Goal: Information Seeking & Learning: Compare options

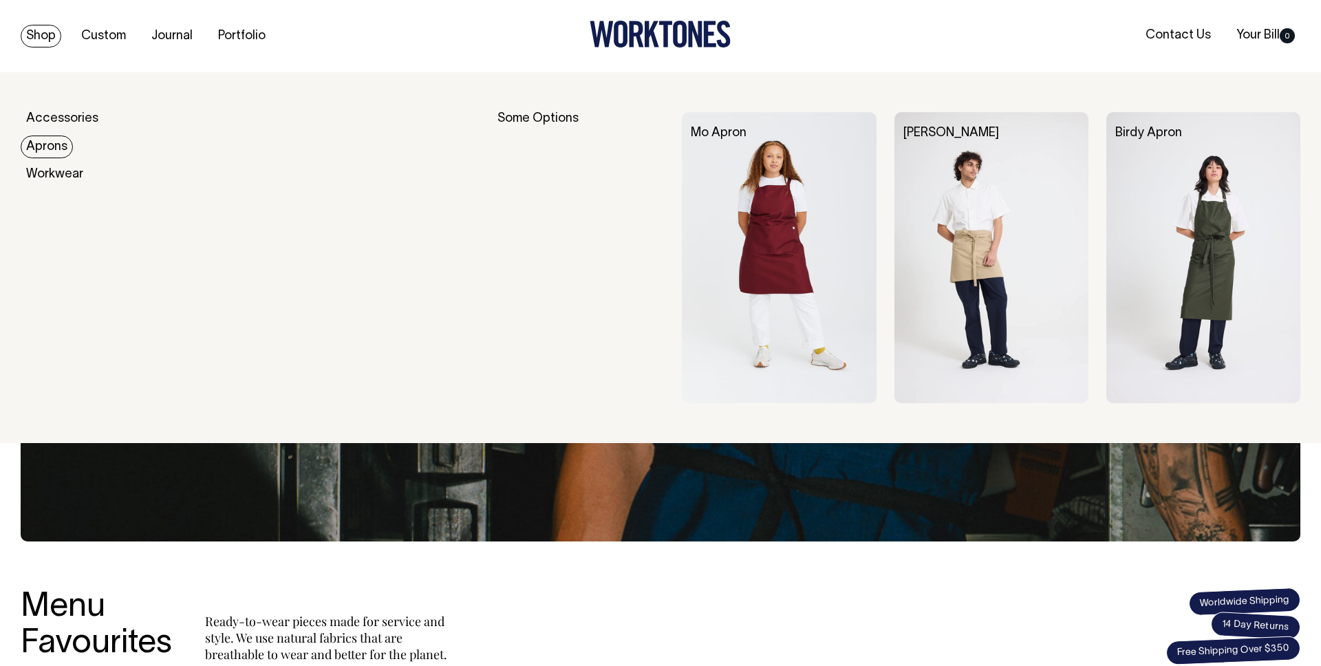
click at [1157, 164] on img at bounding box center [1203, 257] width 194 height 291
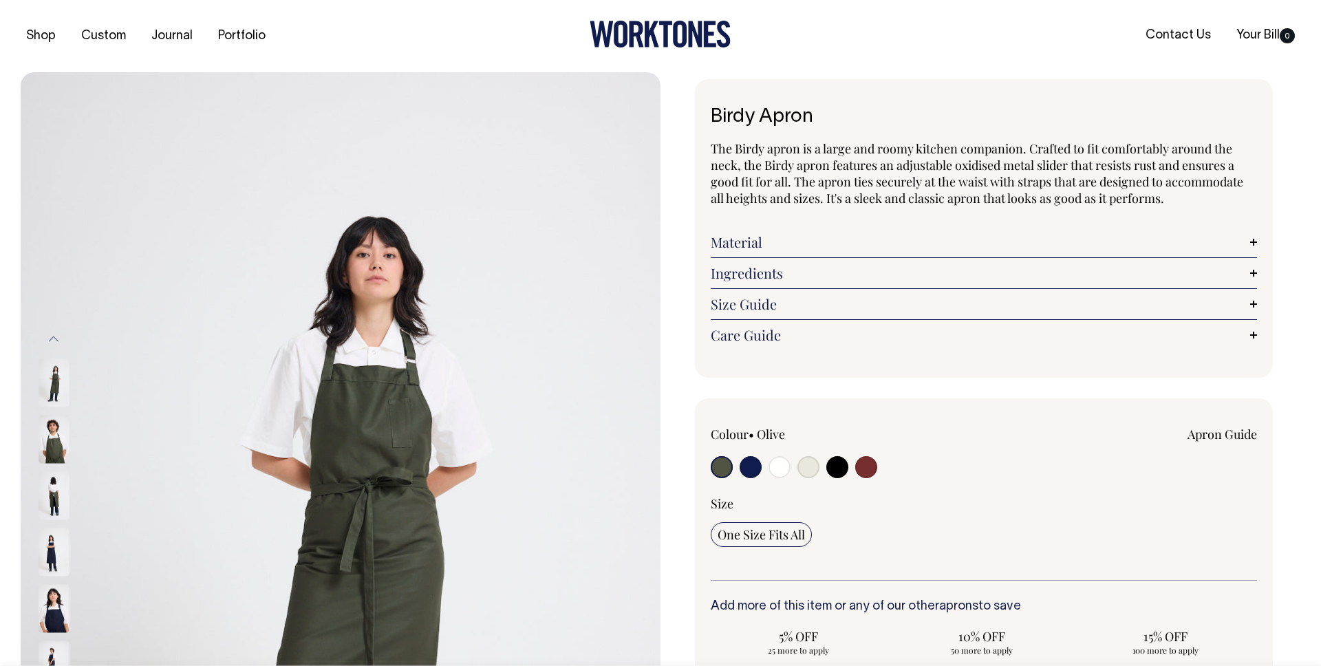
click at [879, 471] on div at bounding box center [820, 468] width 219 height 25
click at [868, 469] on input "radio" at bounding box center [866, 467] width 22 height 22
radio input "true"
select select "Burgundy"
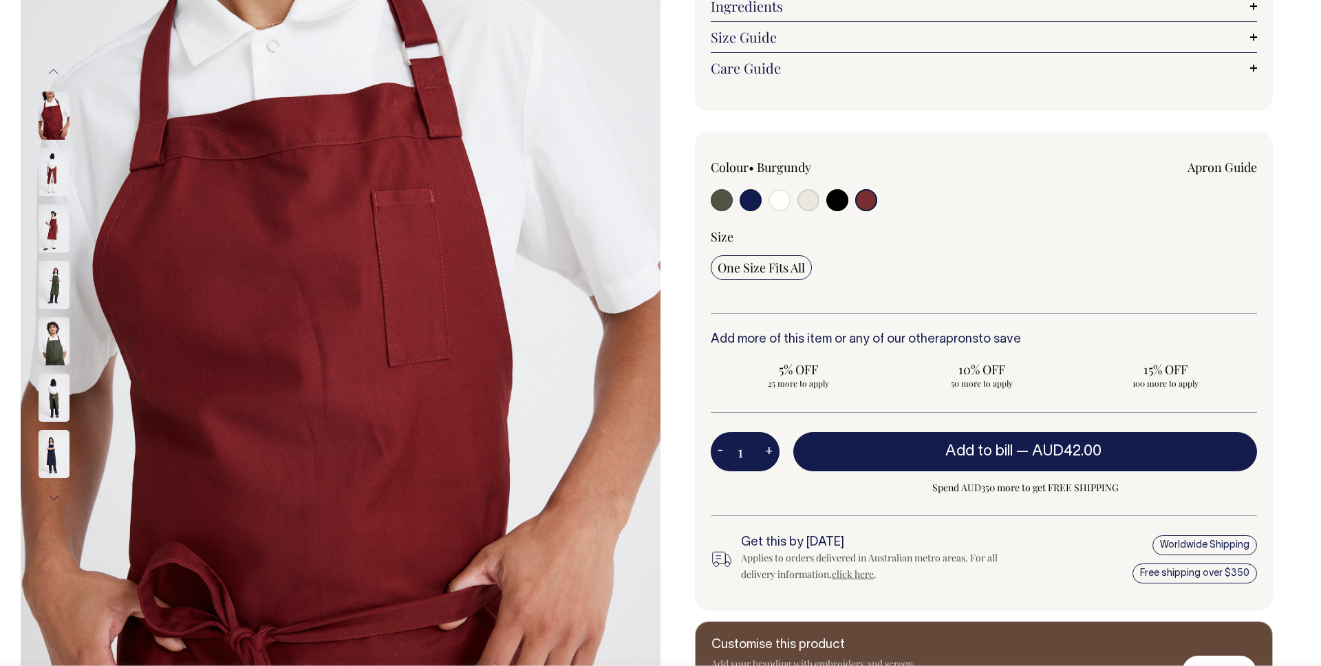
scroll to position [266, 0]
click at [67, 248] on img at bounding box center [54, 229] width 31 height 48
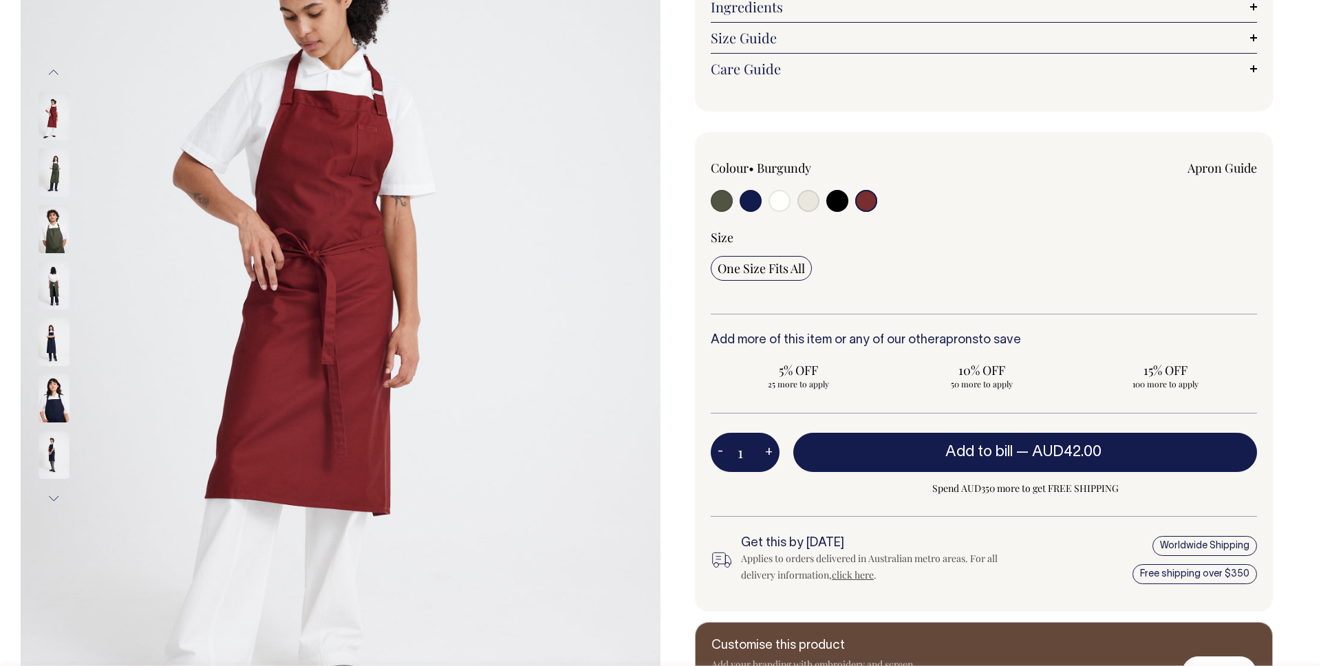
click at [43, 69] on button "Previous" at bounding box center [53, 72] width 21 height 31
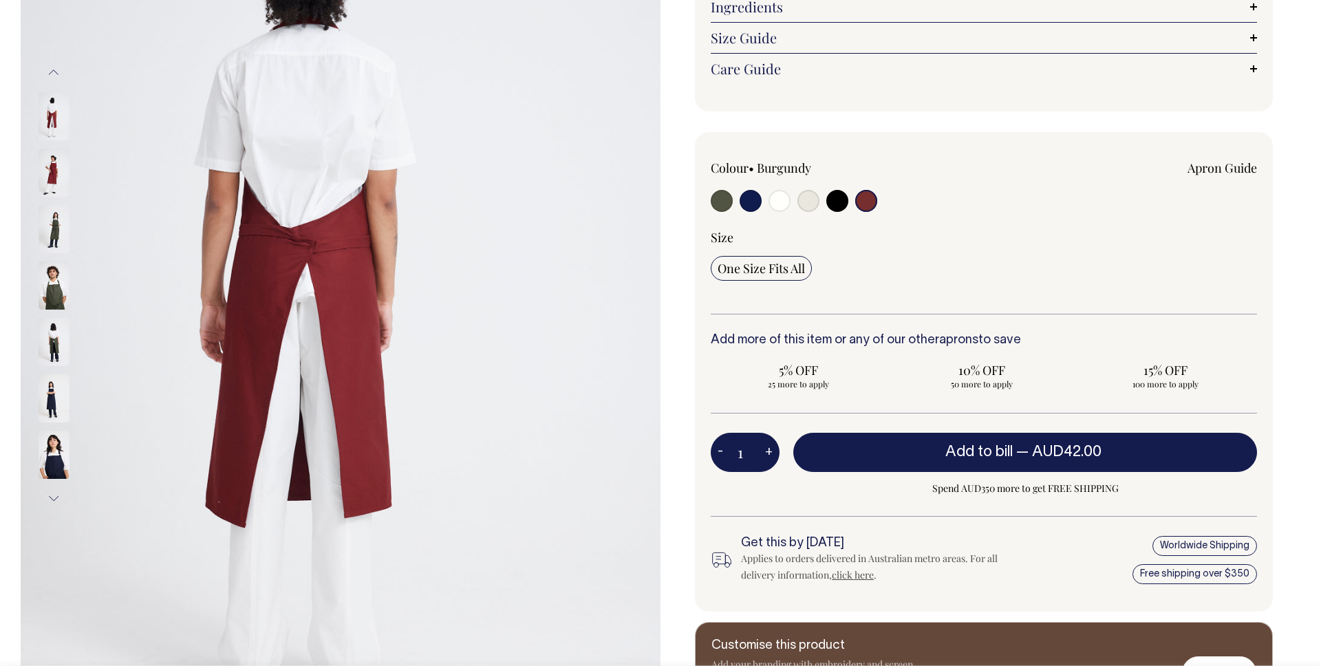
click at [47, 108] on img at bounding box center [54, 116] width 31 height 48
click at [54, 71] on button "Previous" at bounding box center [53, 72] width 21 height 31
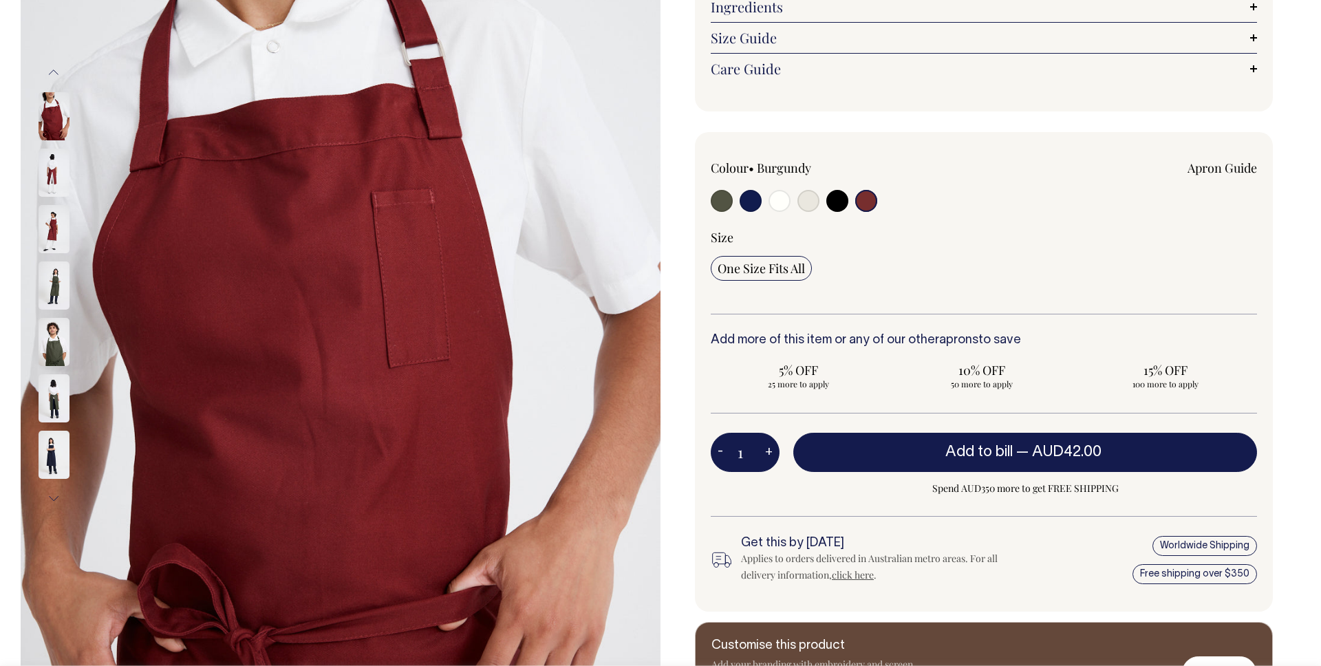
drag, startPoint x: 67, startPoint y: 109, endPoint x: 55, endPoint y: 111, distance: 12.7
click at [67, 109] on img at bounding box center [54, 116] width 31 height 48
click at [55, 111] on img at bounding box center [54, 116] width 31 height 48
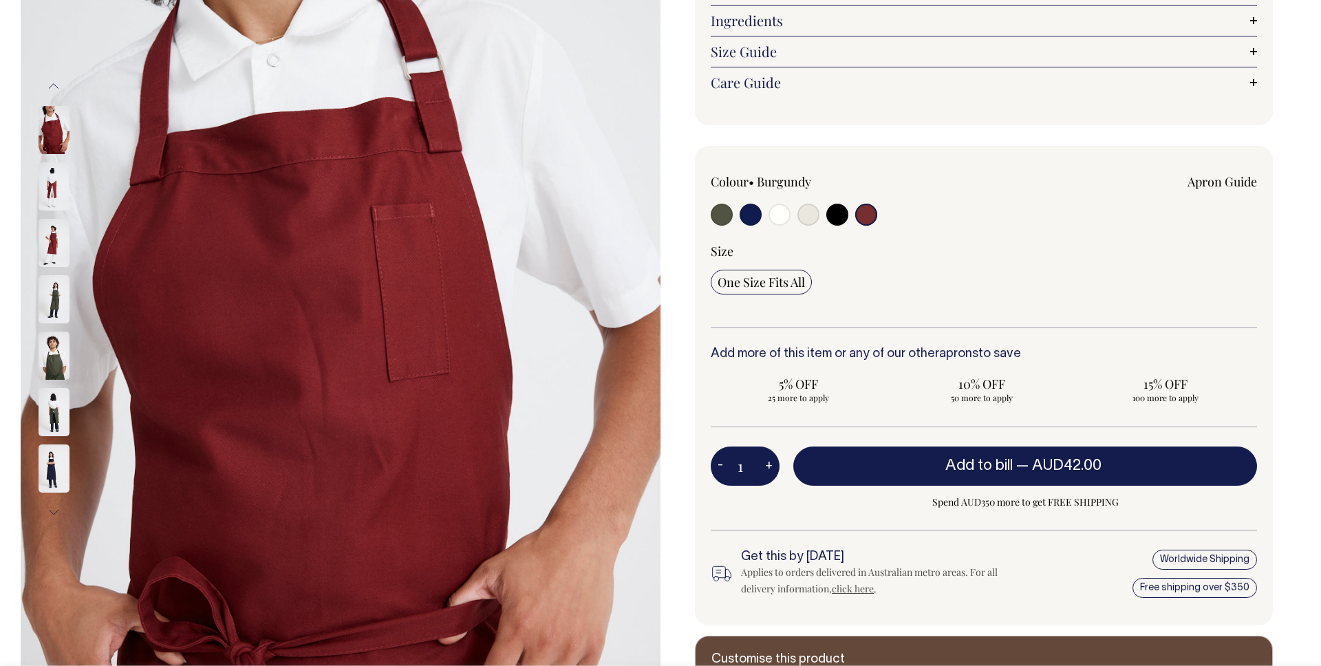
scroll to position [252, 0]
click at [54, 316] on img at bounding box center [54, 300] width 31 height 48
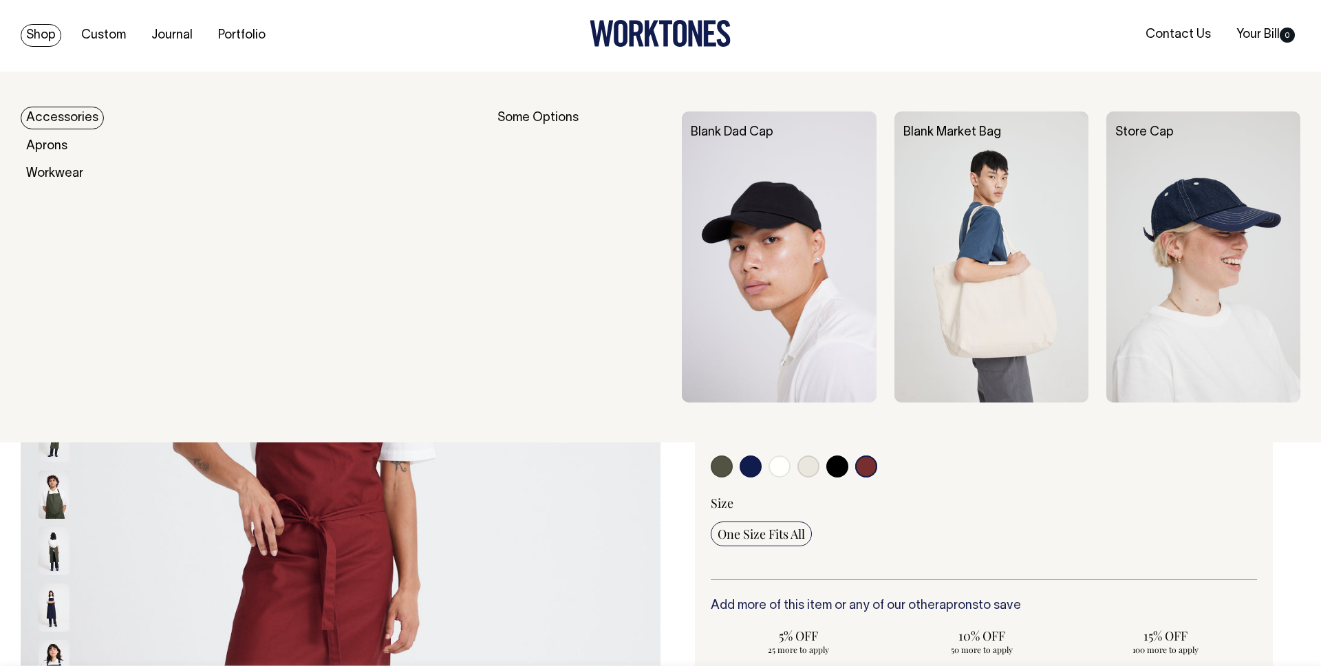
scroll to position [0, 0]
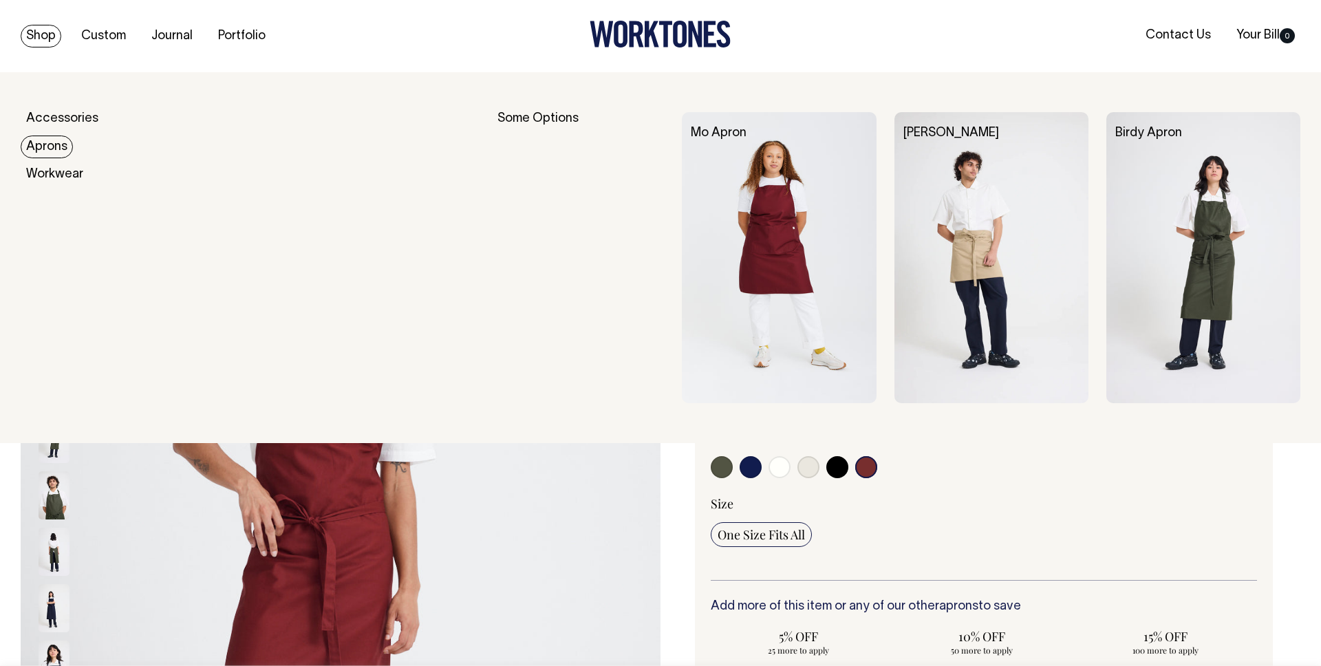
click at [826, 161] on img at bounding box center [779, 257] width 194 height 291
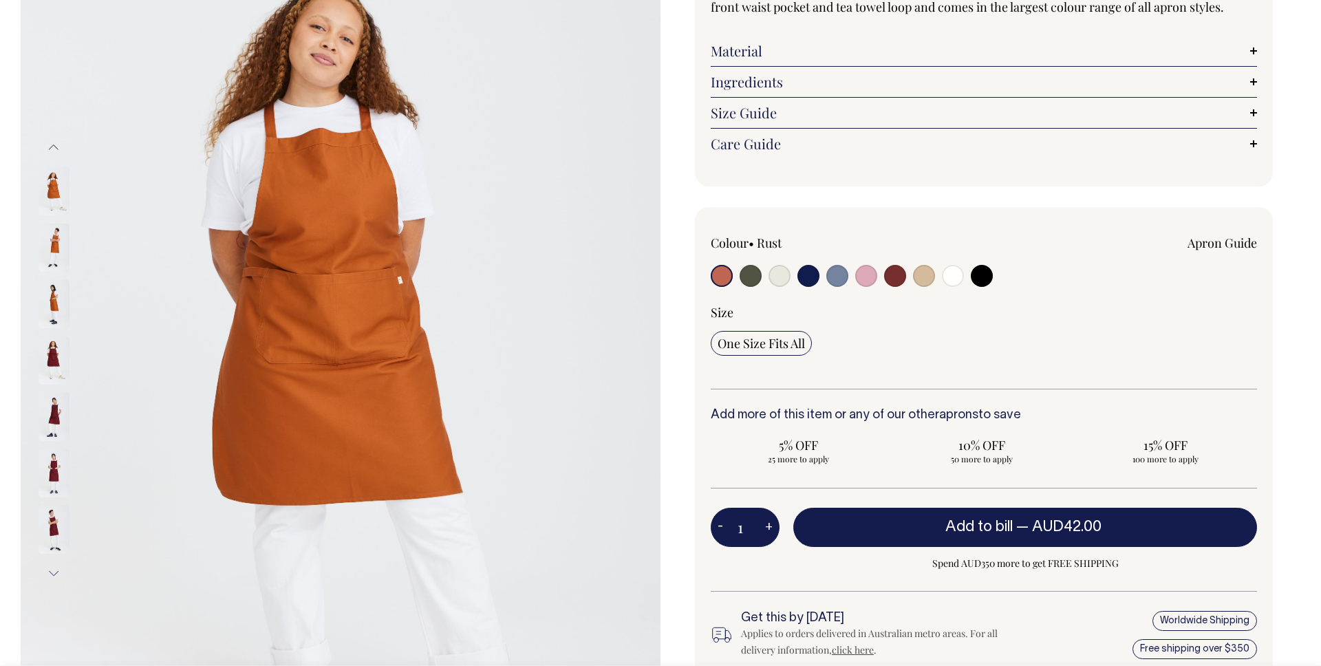
scroll to position [192, 0]
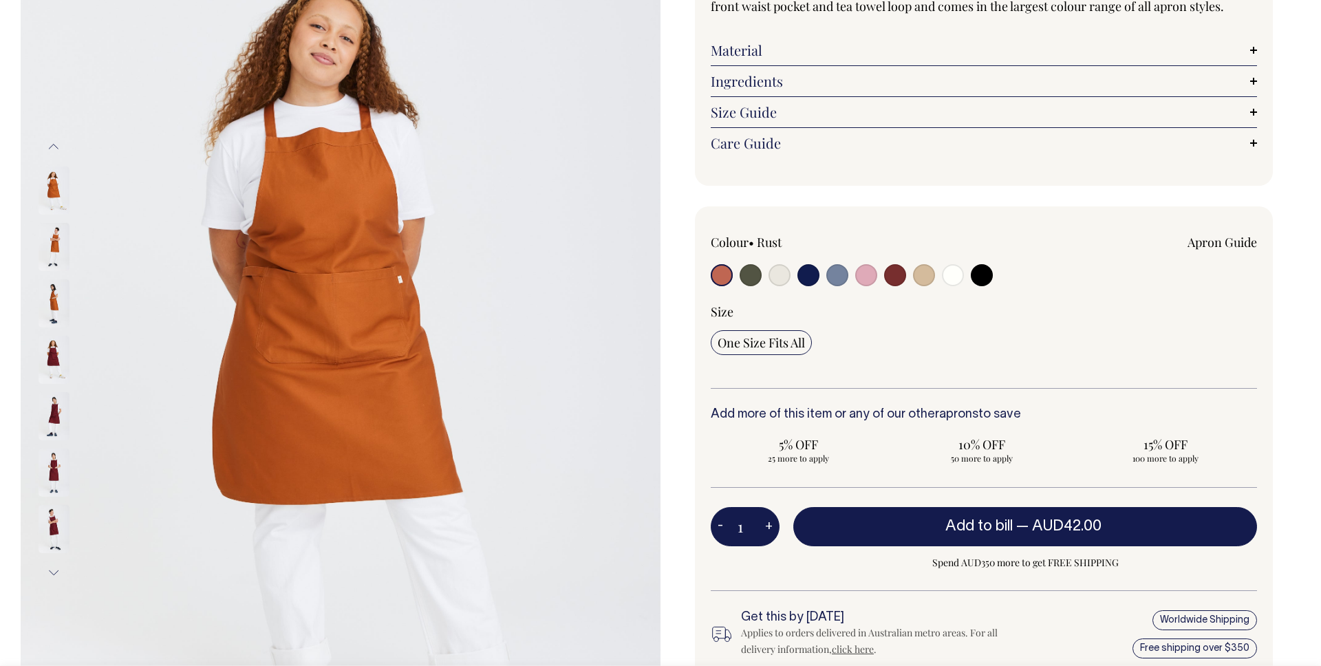
click at [895, 279] on input "radio" at bounding box center [895, 275] width 22 height 22
radio input "true"
select select "Burgundy"
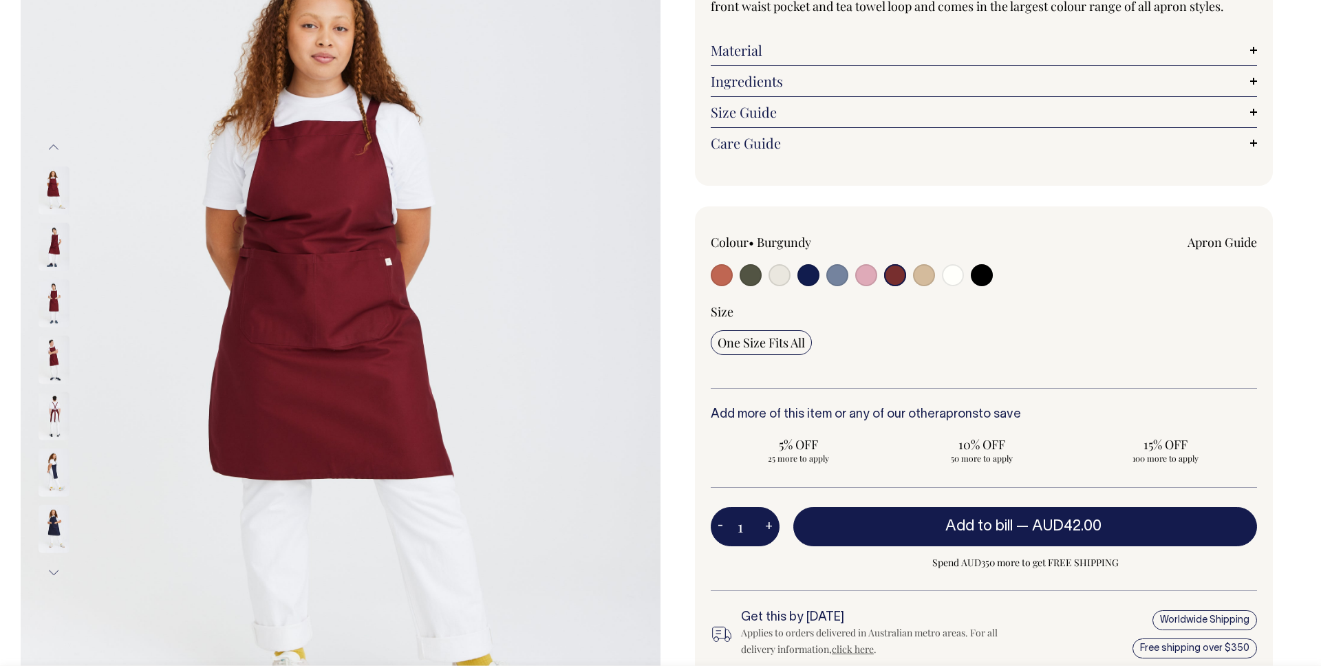
click at [922, 278] on input "radio" at bounding box center [924, 275] width 22 height 22
radio input "true"
radio input "false"
select select "Khaki"
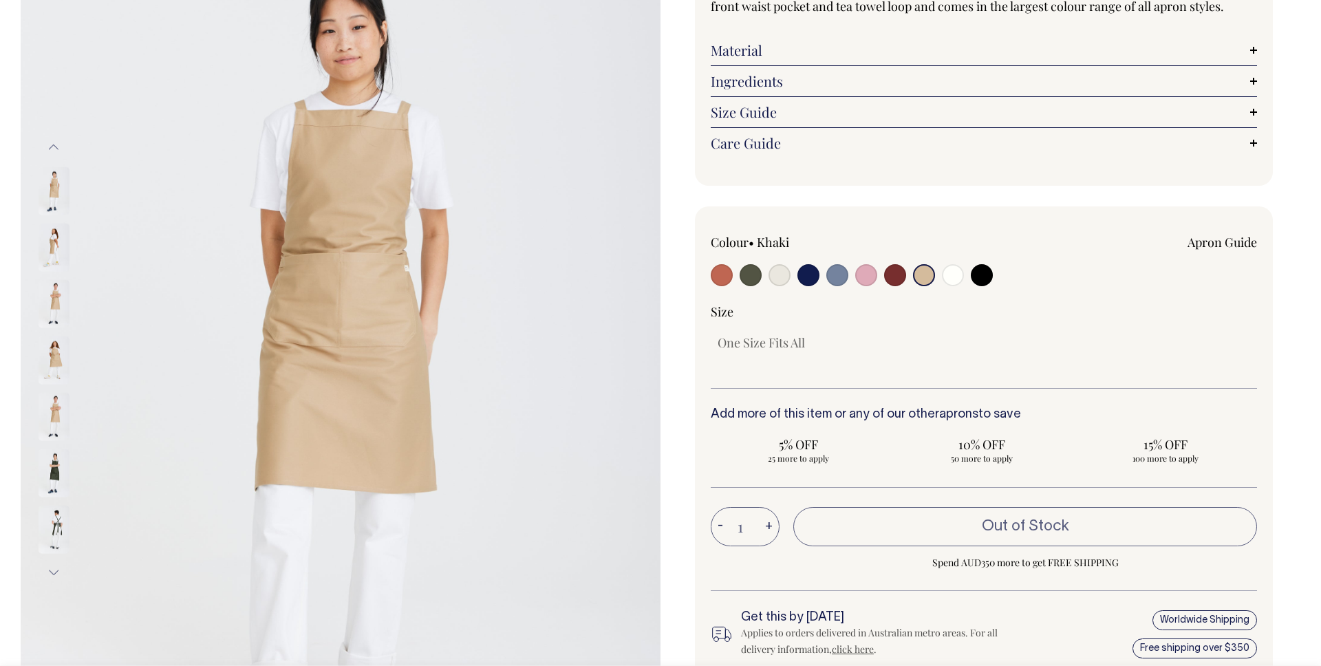
click at [62, 291] on img at bounding box center [54, 303] width 31 height 48
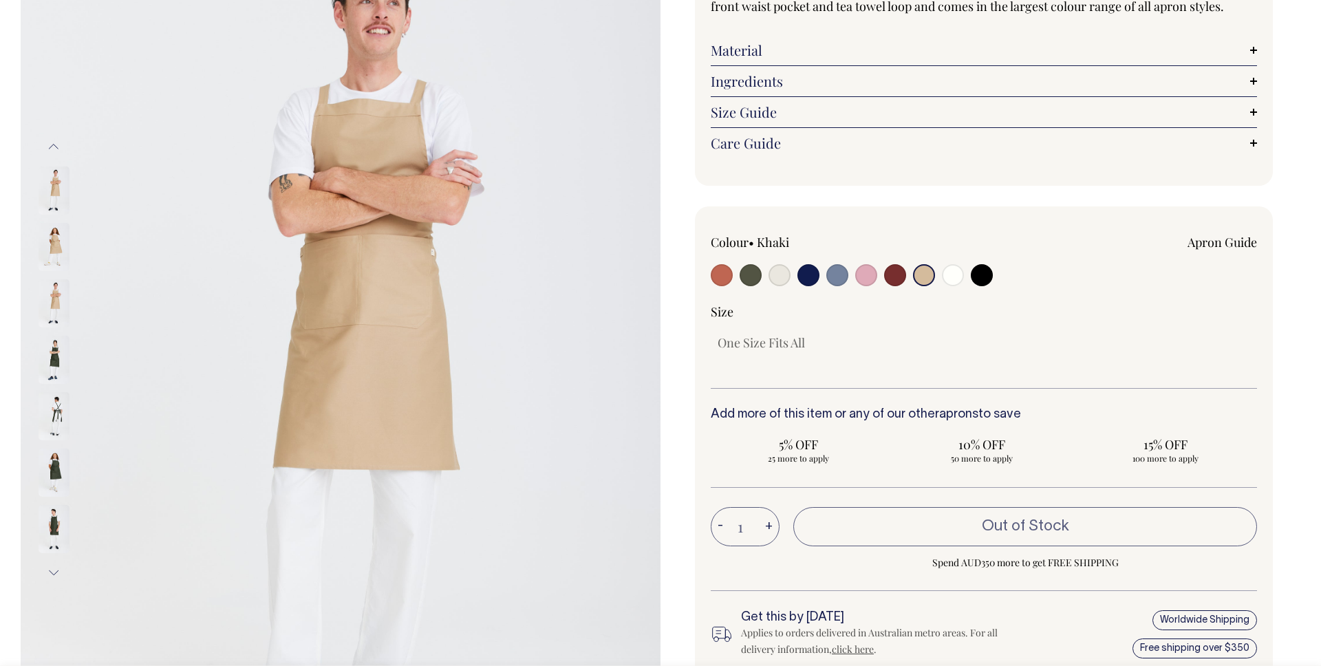
click at [58, 325] on img at bounding box center [54, 303] width 31 height 48
click at [53, 306] on div at bounding box center [72, 303] width 69 height 56
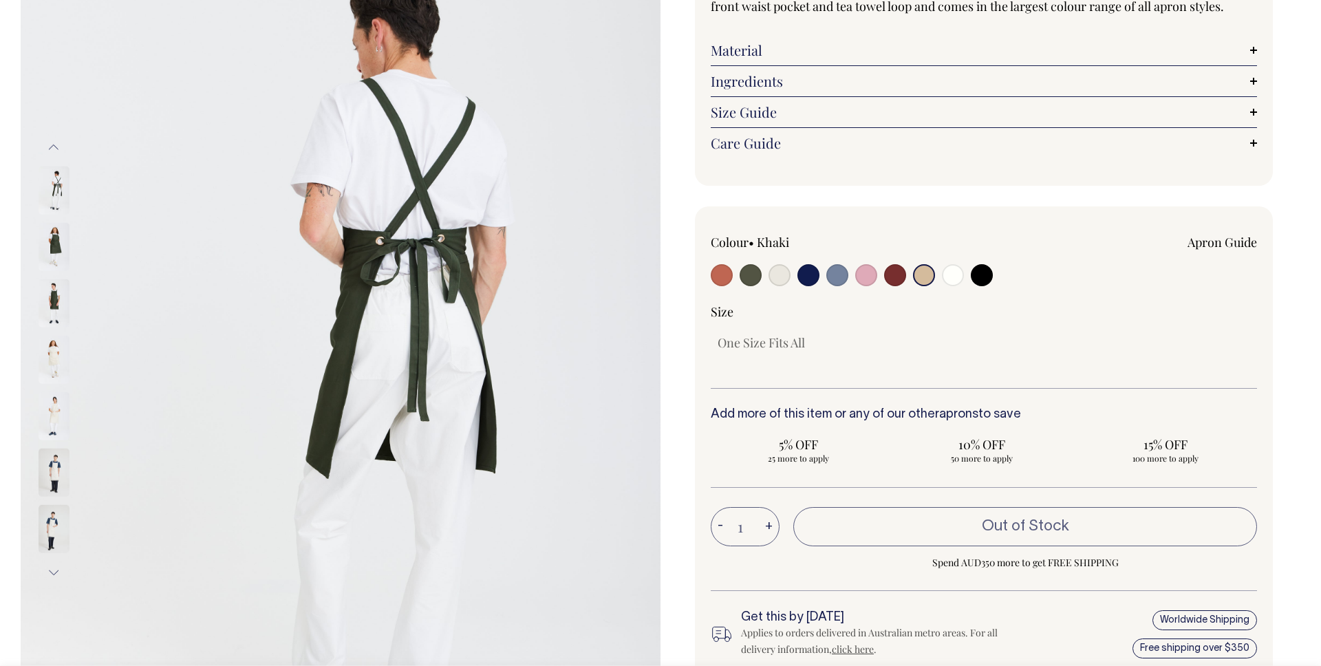
click at [48, 240] on img at bounding box center [54, 247] width 31 height 48
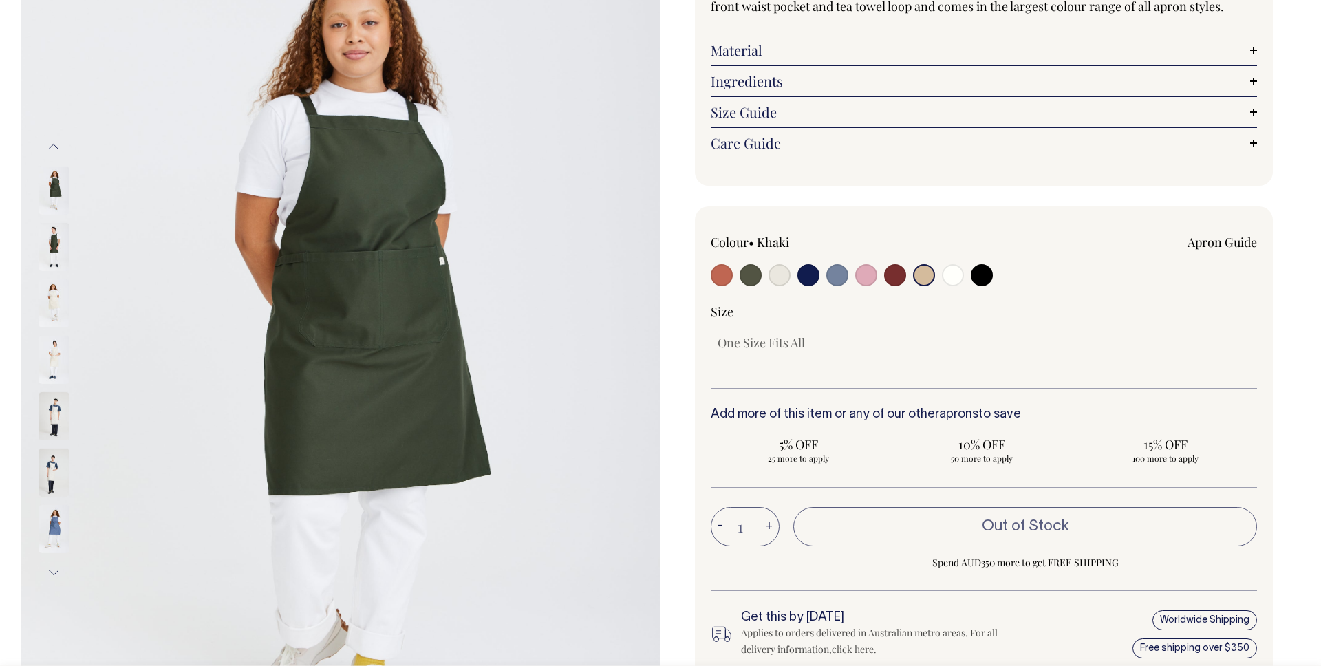
click at [58, 261] on img at bounding box center [54, 247] width 31 height 48
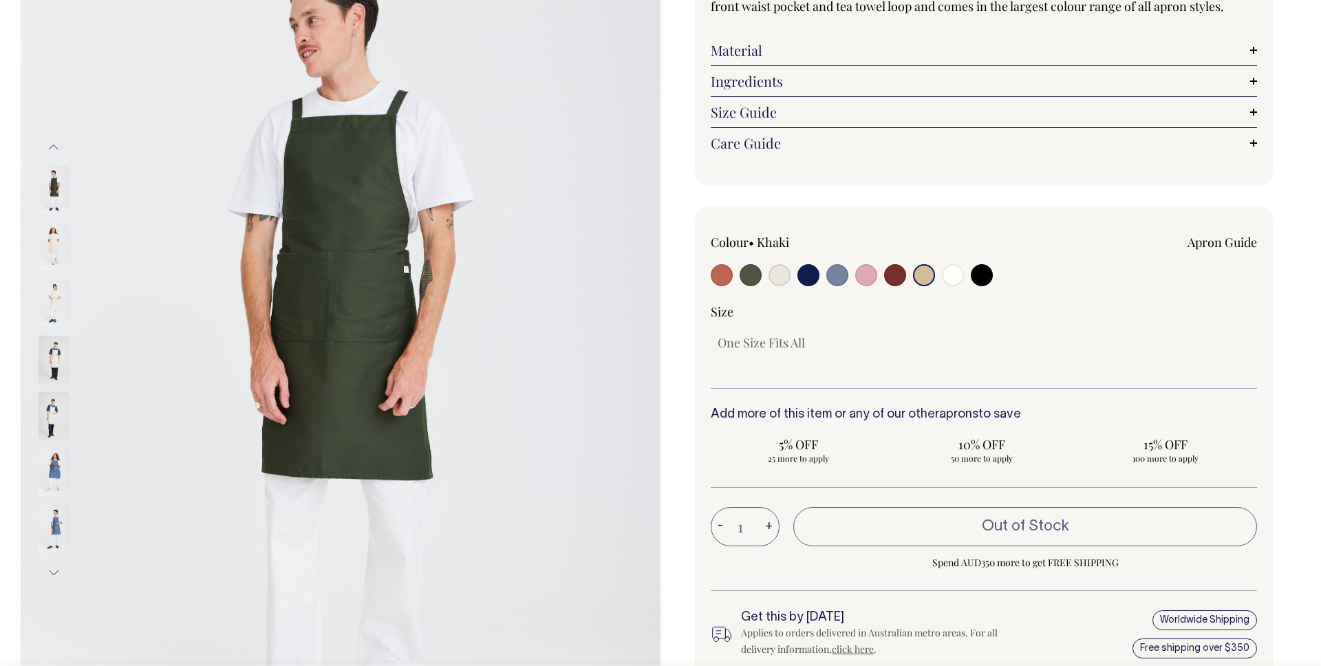
click at [990, 278] on input "radio" at bounding box center [982, 275] width 22 height 22
radio input "true"
select select "Black"
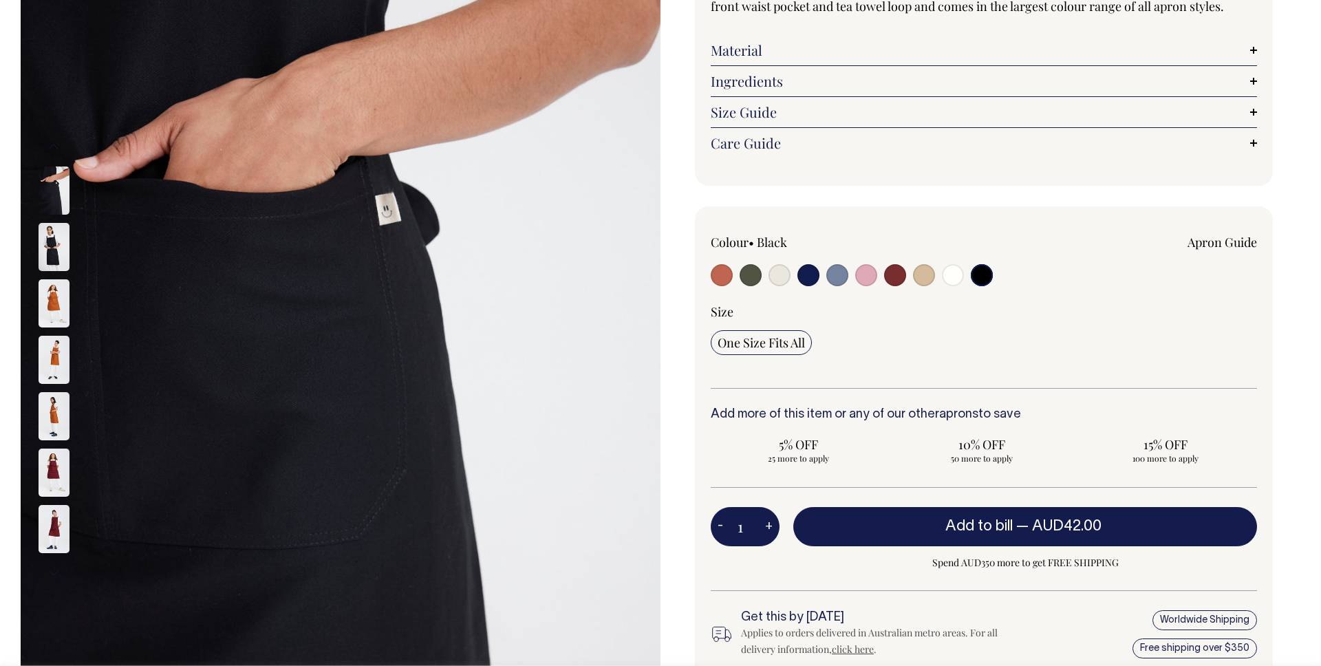
click at [51, 239] on img at bounding box center [54, 247] width 31 height 48
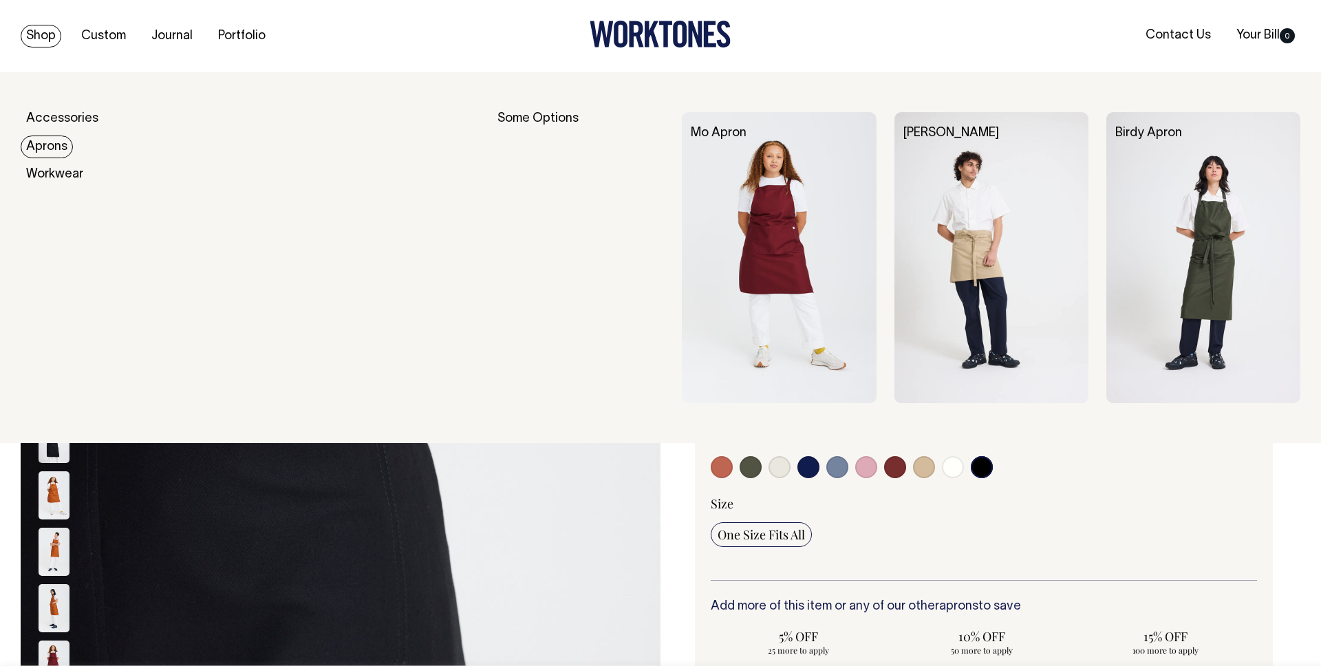
click at [47, 149] on link "Aprons" at bounding box center [47, 147] width 52 height 23
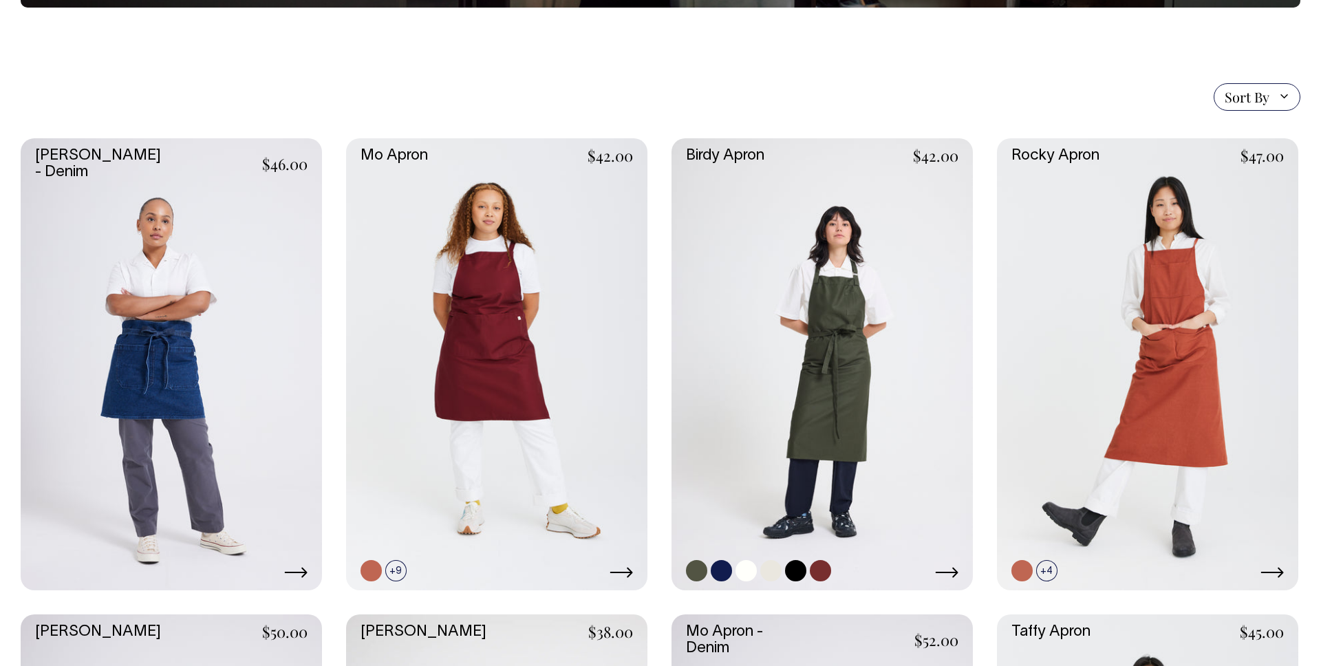
scroll to position [284, 0]
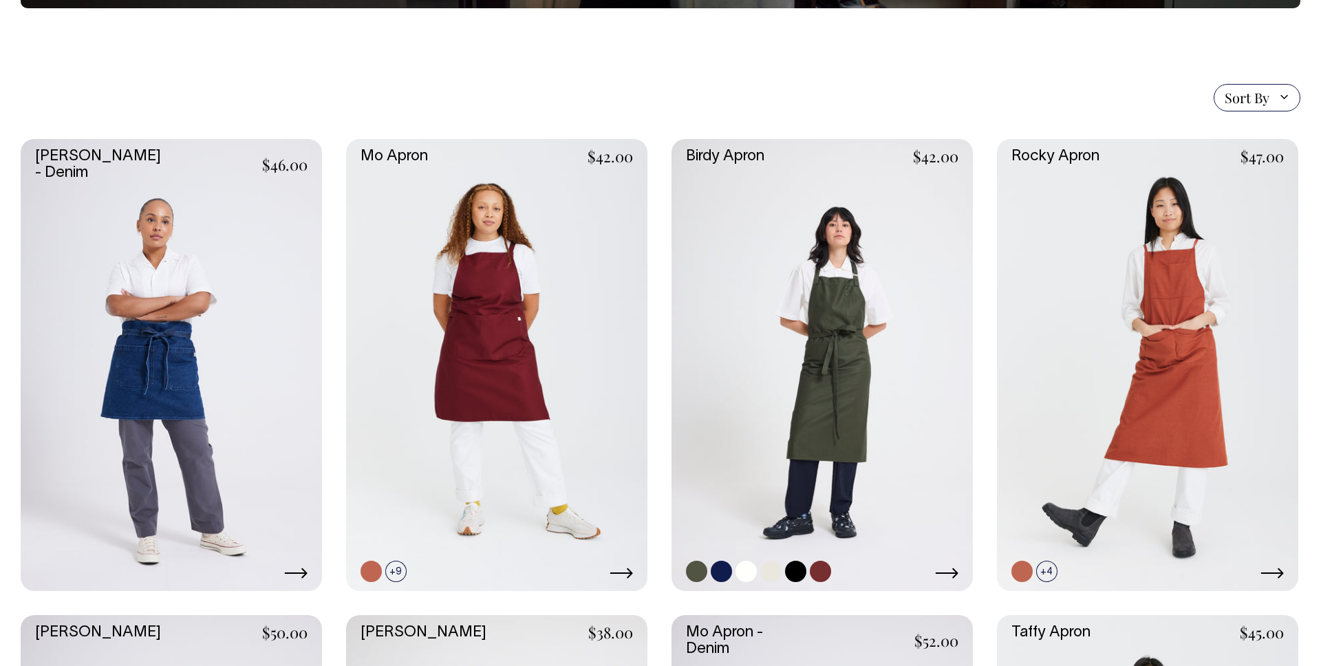
click at [816, 570] on link at bounding box center [820, 571] width 21 height 21
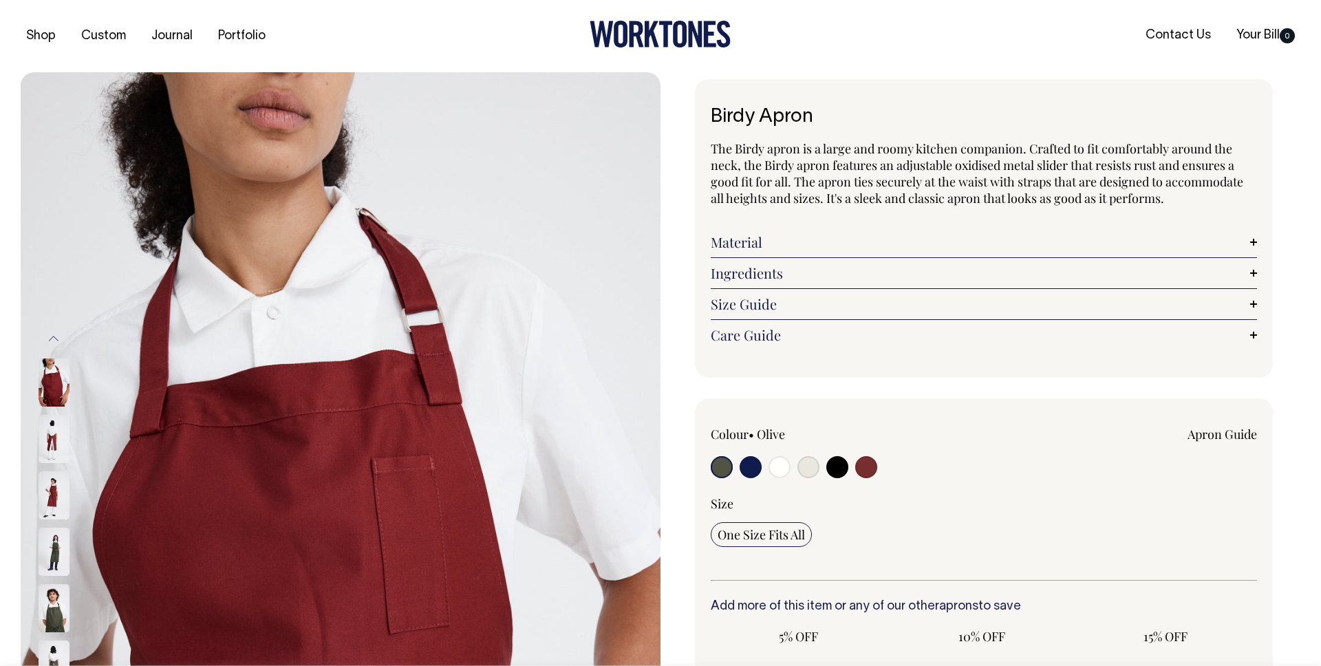
radio input "true"
select select "Burgundy"
